Goal: Register for event/course

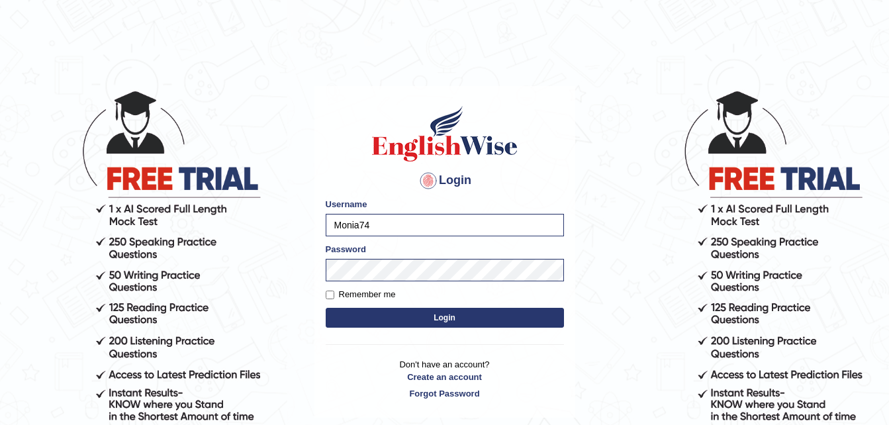
type input "Monia74"
click at [426, 314] on button "Login" at bounding box center [445, 318] width 238 height 20
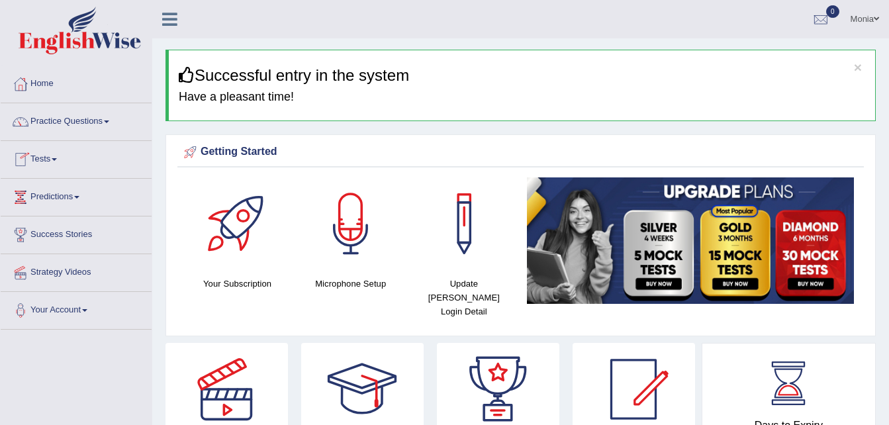
click at [59, 157] on link "Tests" at bounding box center [76, 157] width 151 height 33
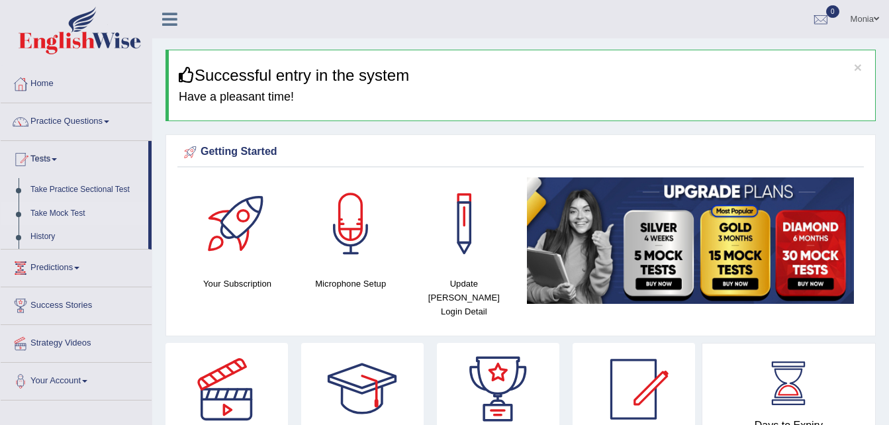
click at [63, 213] on link "Take Mock Test" at bounding box center [86, 214] width 124 height 24
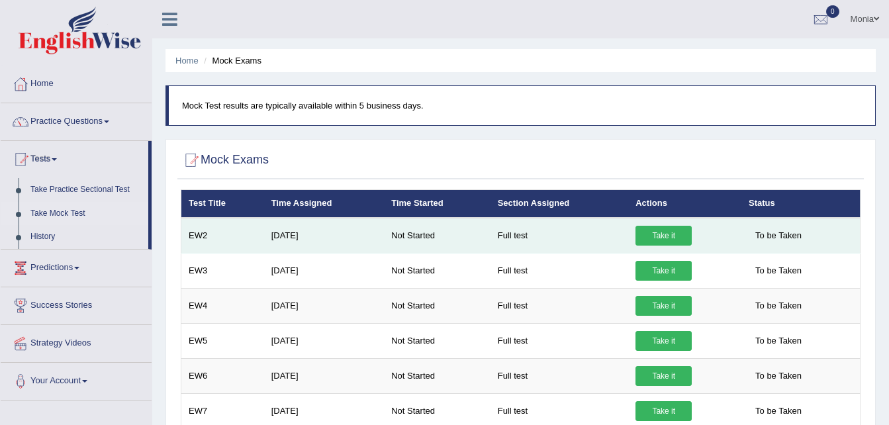
click at [657, 234] on link "Take it" at bounding box center [663, 236] width 56 height 20
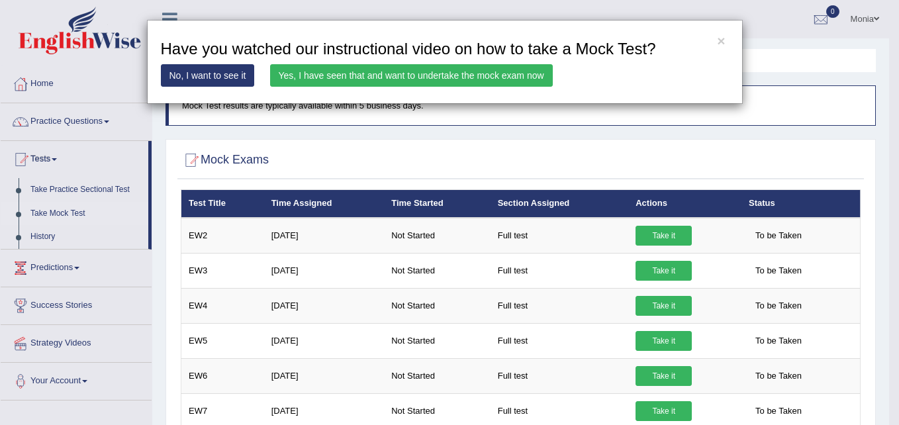
click at [328, 71] on link "Yes, I have seen that and want to undertake the mock exam now" at bounding box center [411, 75] width 283 height 23
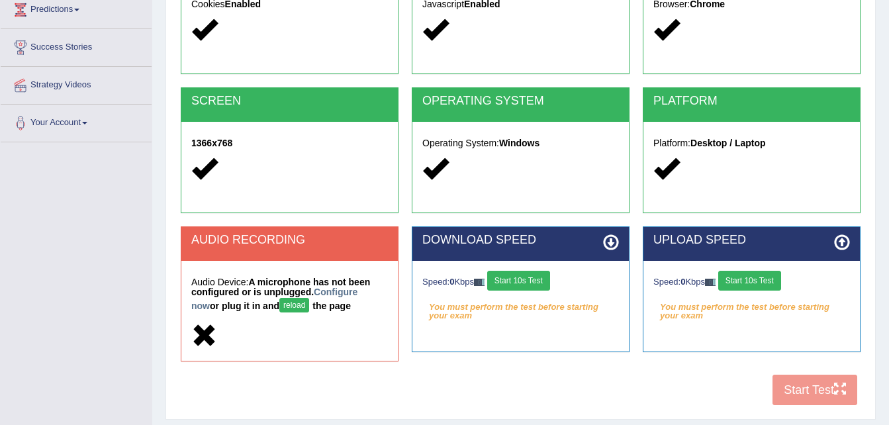
scroll to position [189, 0]
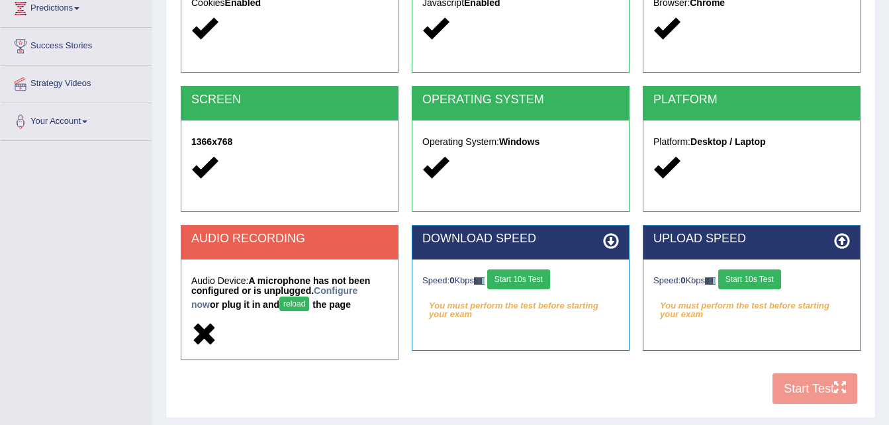
click at [537, 272] on button "Start 10s Test" at bounding box center [518, 279] width 63 height 20
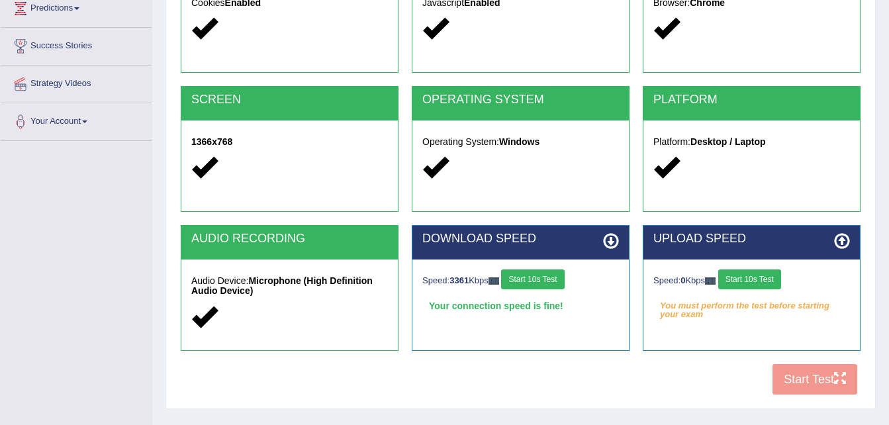
click at [745, 278] on button "Start 10s Test" at bounding box center [749, 279] width 63 height 20
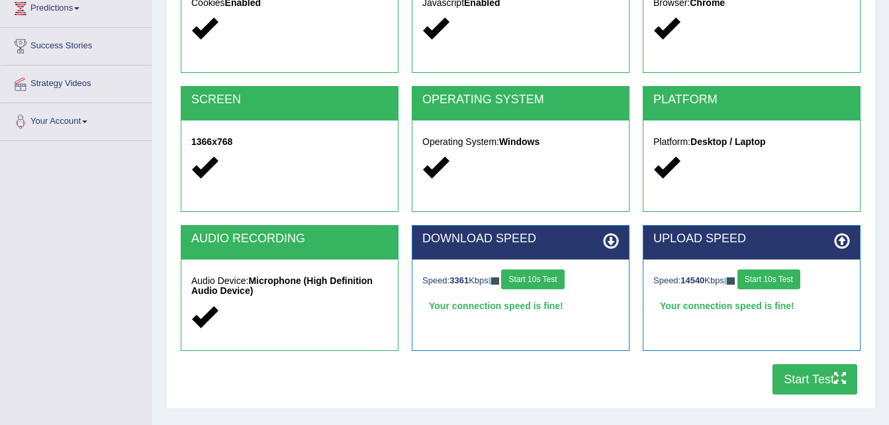
click at [811, 387] on button "Start Test" at bounding box center [814, 379] width 85 height 30
click at [773, 355] on div "UPLOAD SPEED Speed: 14540 Kbps Start 10s Test Your connection speed is fine!" at bounding box center [751, 294] width 231 height 139
click at [792, 375] on button "Start Test" at bounding box center [814, 379] width 85 height 30
click at [796, 378] on button "Start Test" at bounding box center [814, 379] width 85 height 30
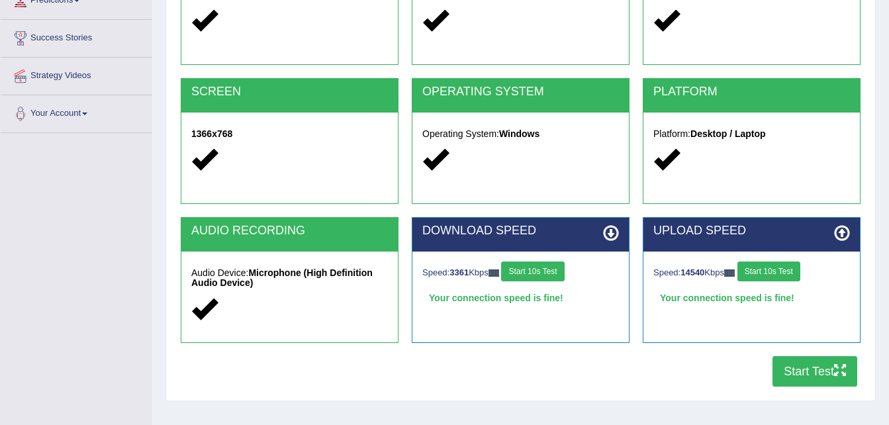
scroll to position [0, 0]
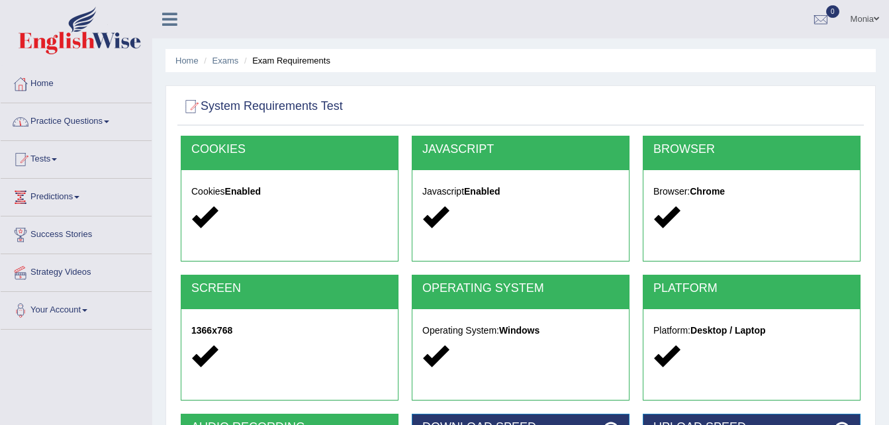
click at [99, 122] on link "Practice Questions" at bounding box center [76, 119] width 151 height 33
